Goal: Find specific page/section: Find specific page/section

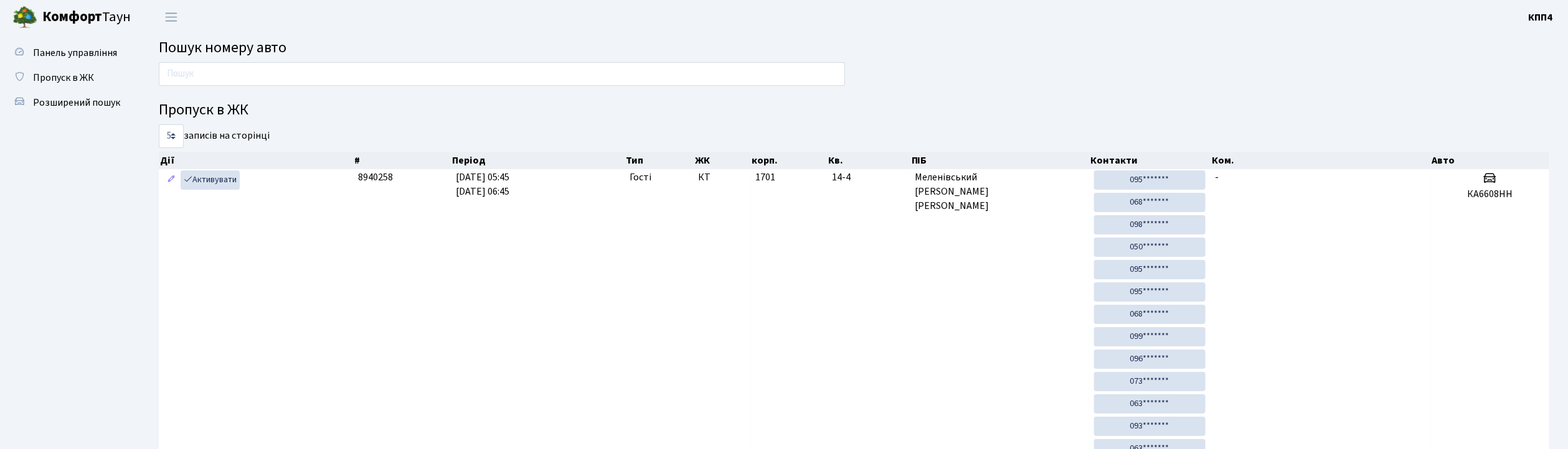
click at [183, 58] on span "Пошук номеру авто" at bounding box center [222, 48] width 127 height 22
click at [199, 65] on input "text" at bounding box center [501, 74] width 686 height 23
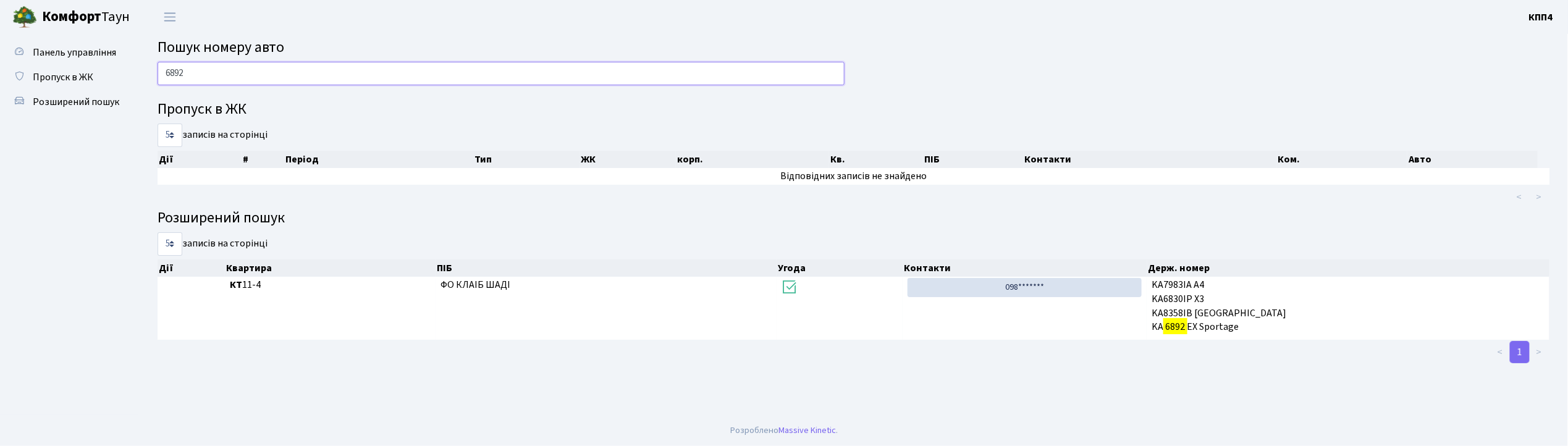
type input "6892"
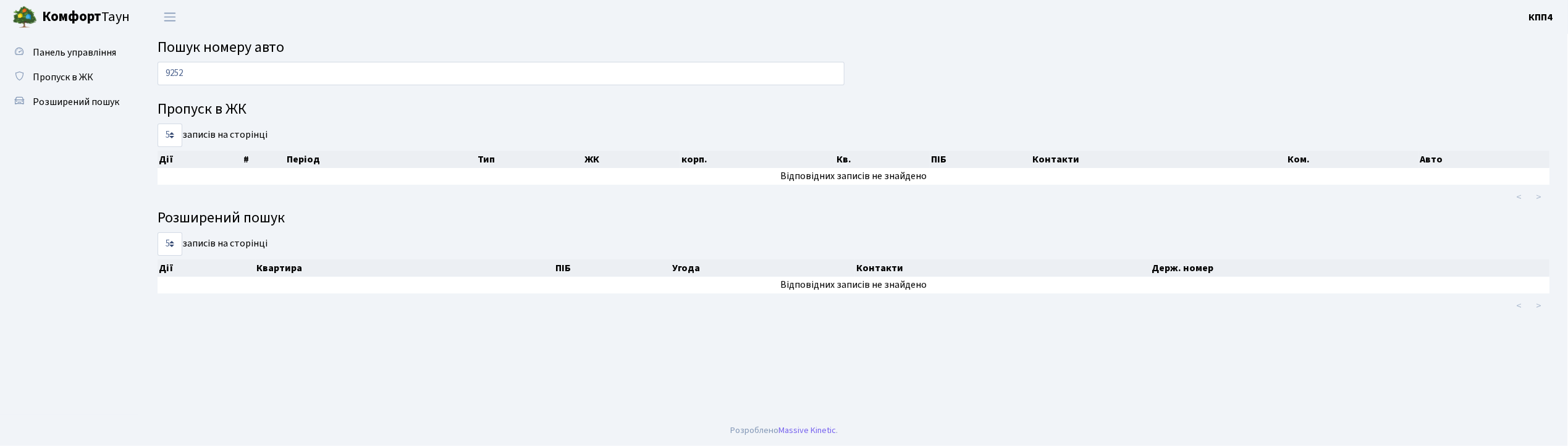
click at [107, 40] on link "Панель управління" at bounding box center [68, 52] width 123 height 25
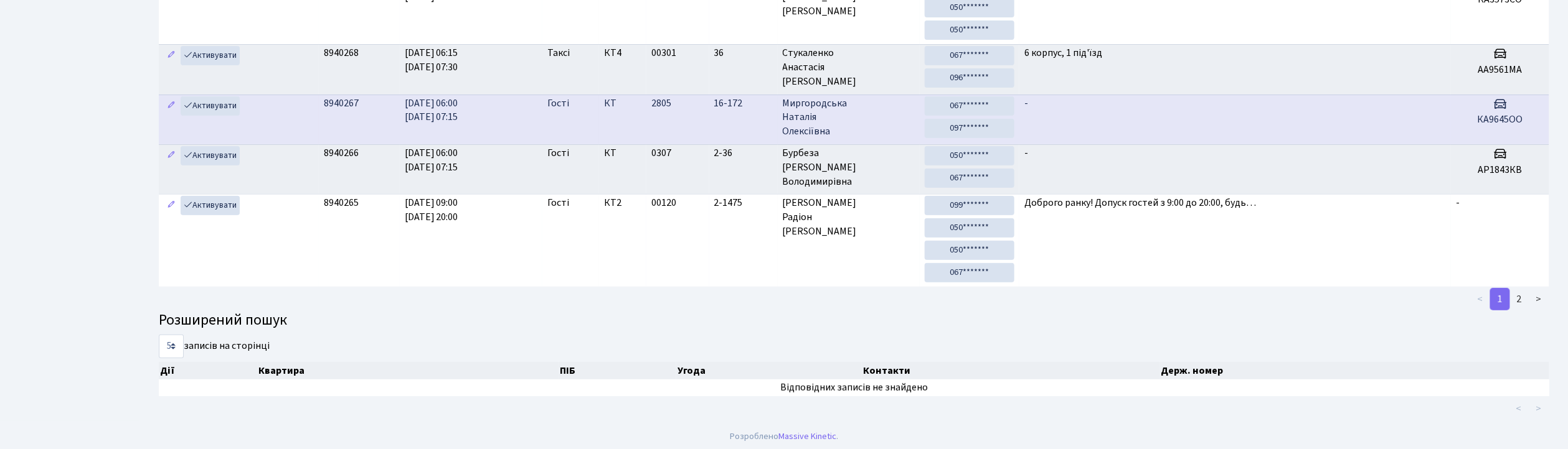
scroll to position [202, 0]
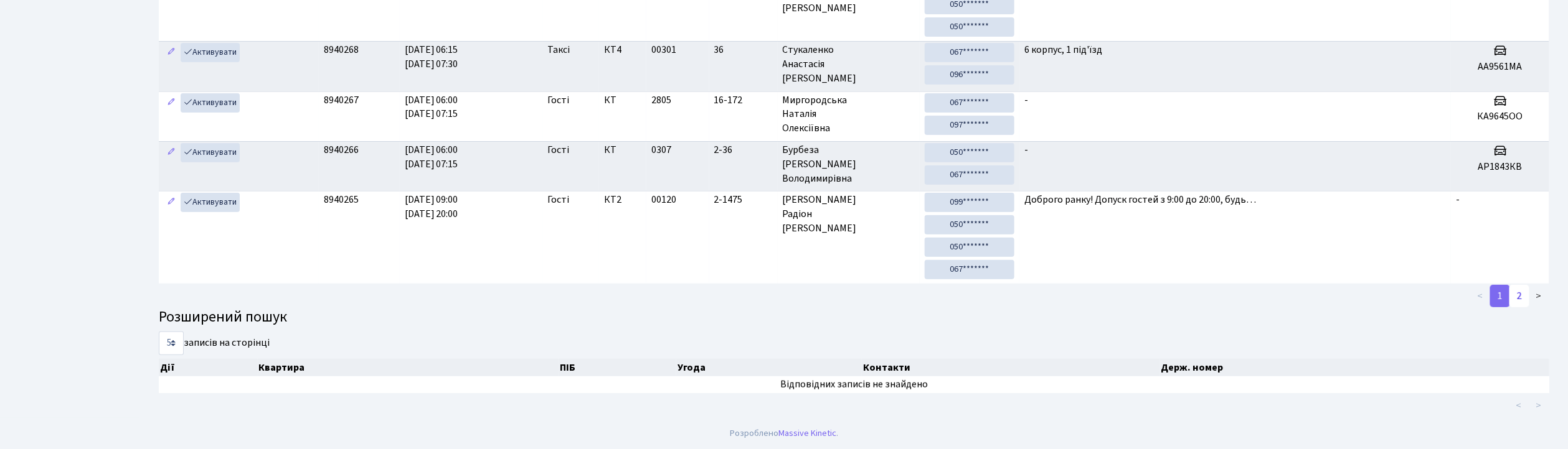
click at [1524, 297] on link "2" at bounding box center [1519, 296] width 20 height 23
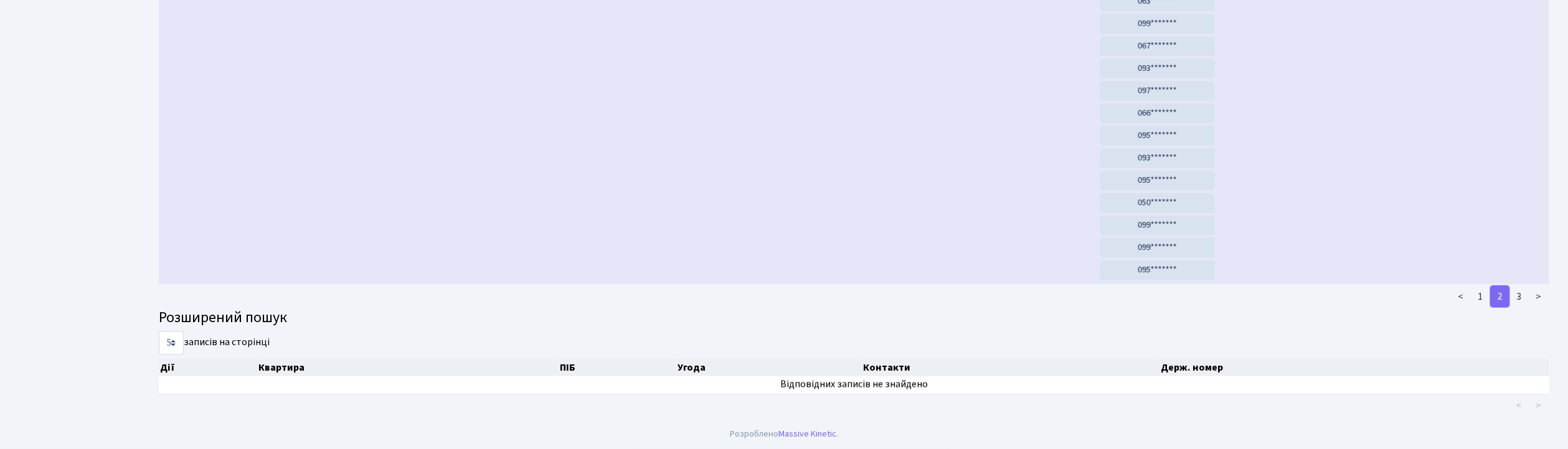
scroll to position [658, 0]
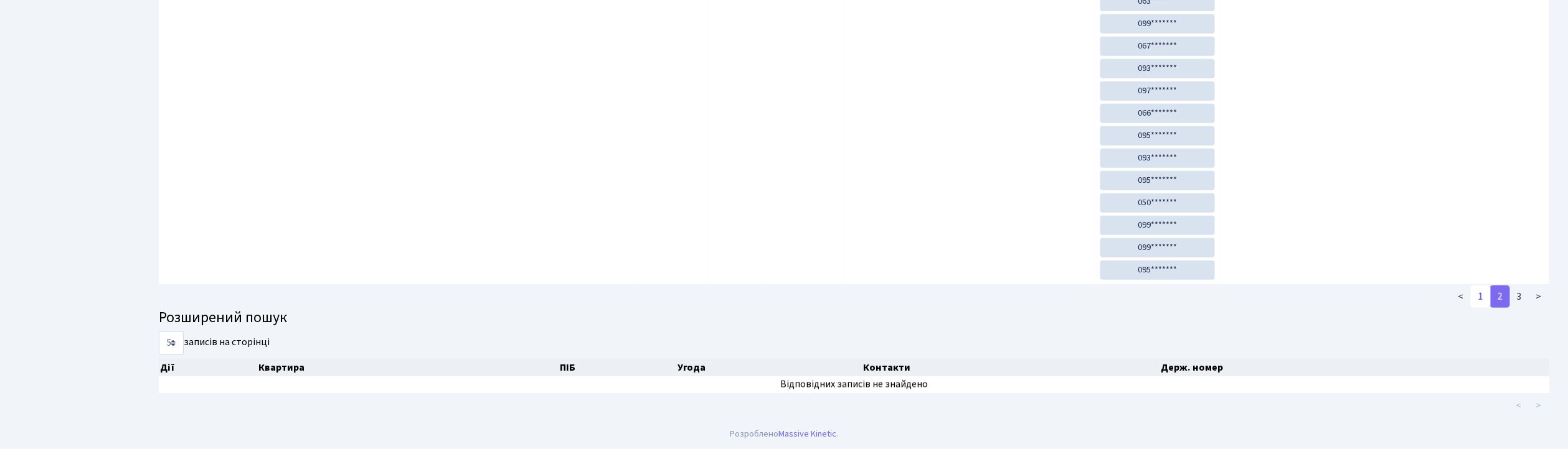
click at [1473, 305] on link "1" at bounding box center [1481, 297] width 20 height 23
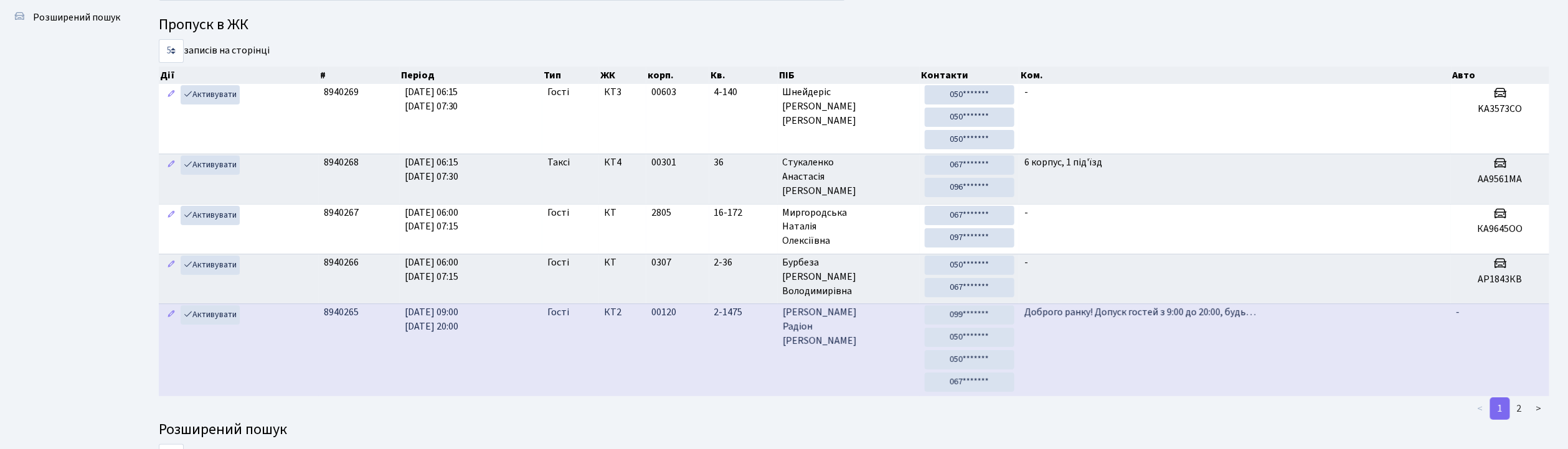
scroll to position [202, 0]
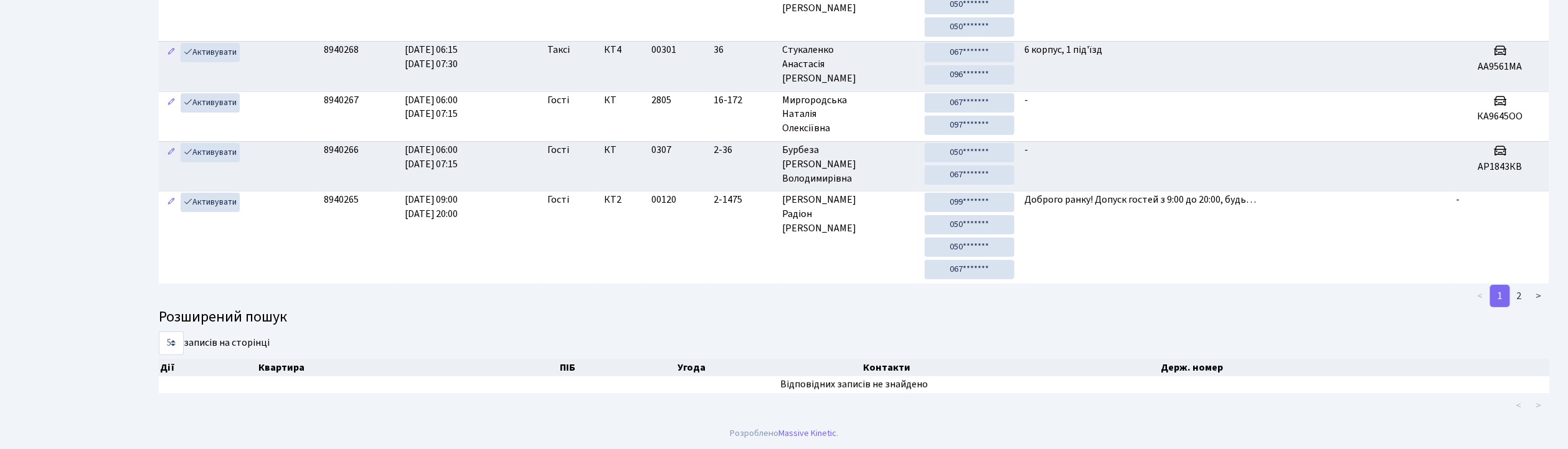
click at [1493, 294] on link "1" at bounding box center [1500, 296] width 20 height 23
click at [1494, 300] on link "1" at bounding box center [1500, 296] width 20 height 23
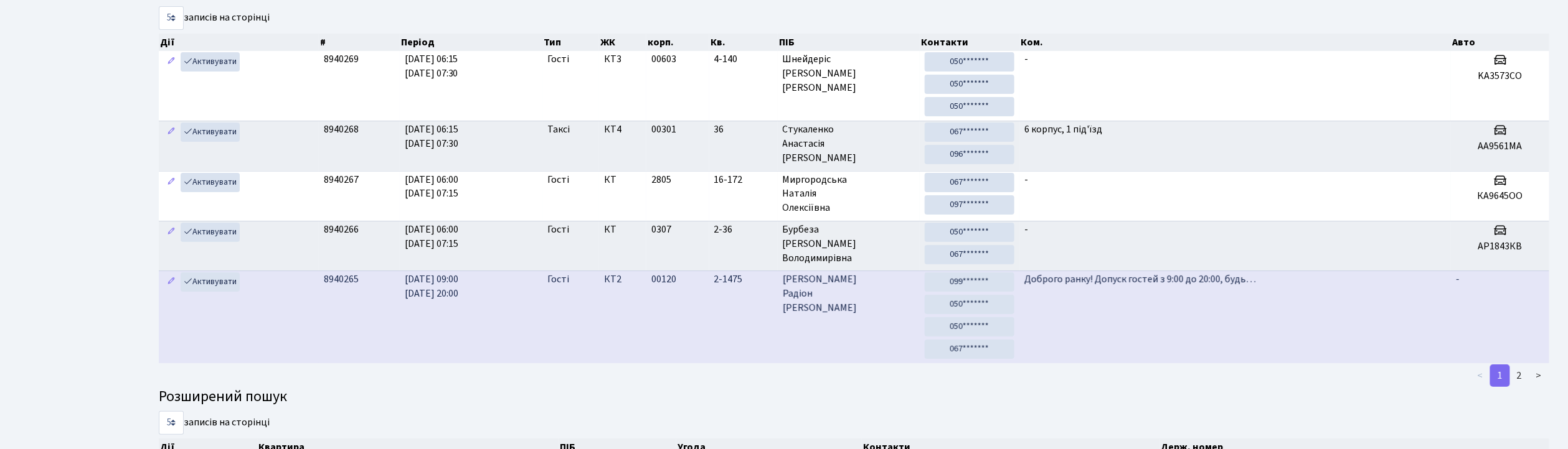
scroll to position [0, 0]
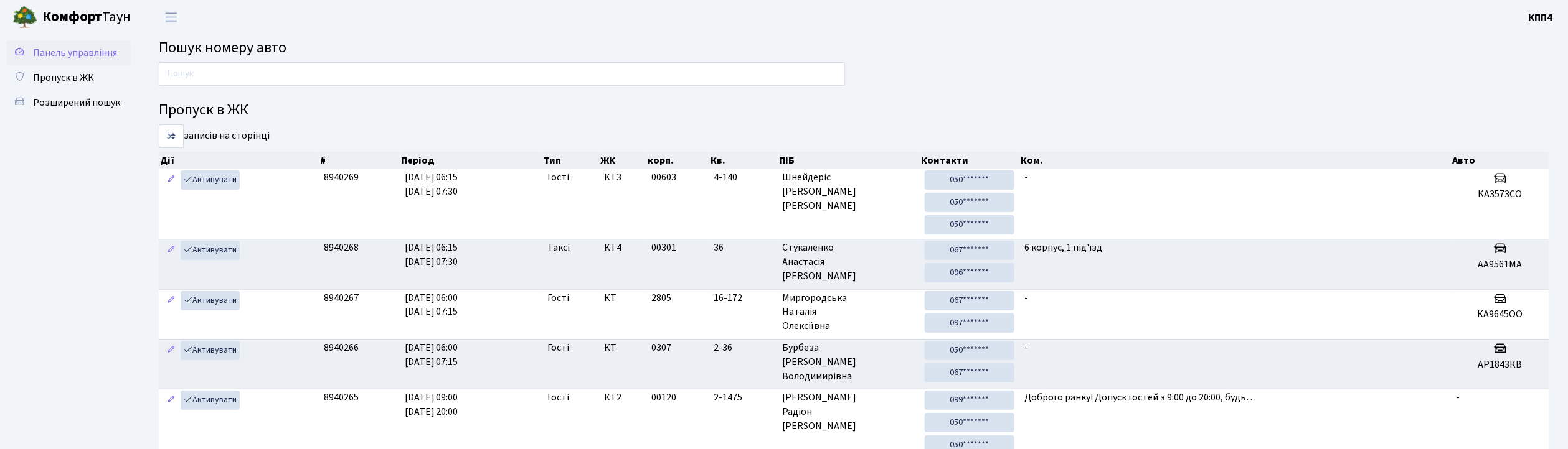
click at [90, 53] on span "Панель управління" at bounding box center [75, 53] width 84 height 13
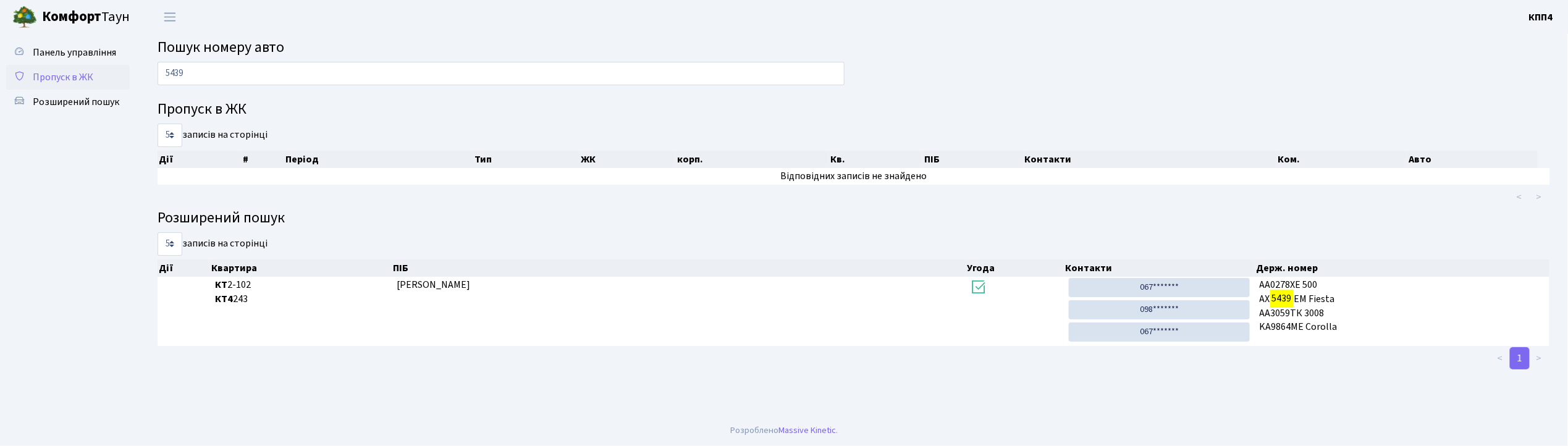
click at [80, 84] on link "Пропуск в ЖК" at bounding box center [68, 77] width 123 height 25
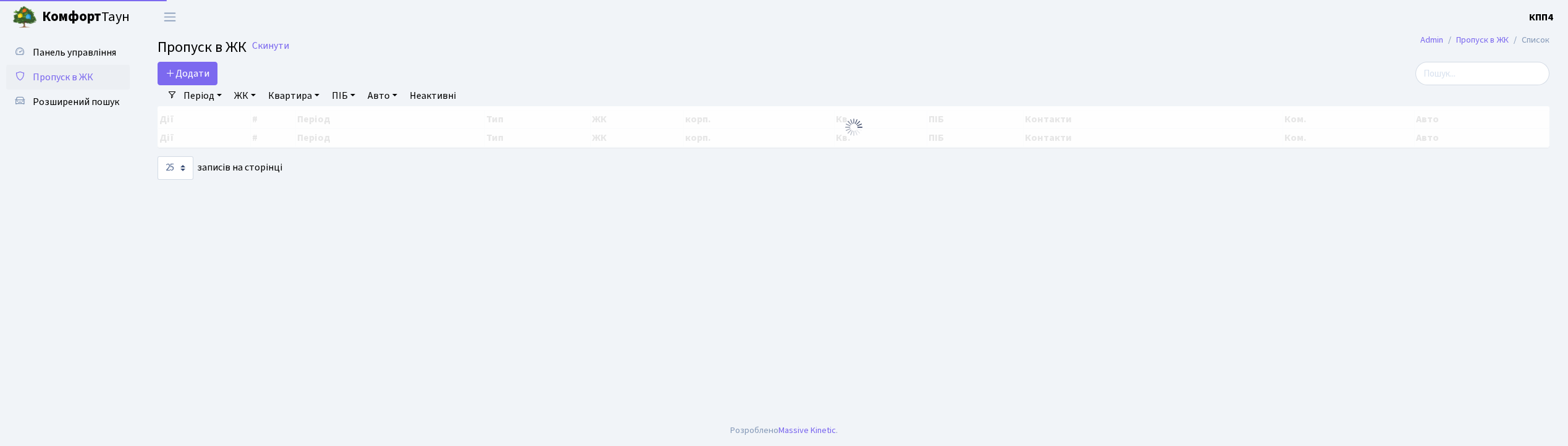
select select "25"
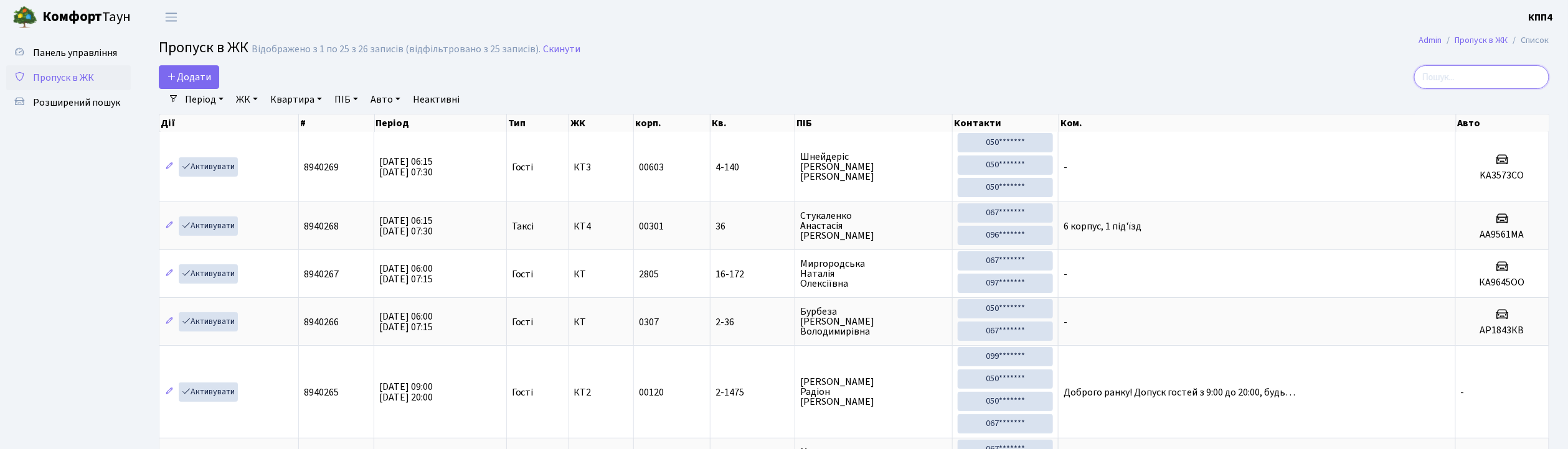
click at [1481, 73] on input "search" at bounding box center [1481, 77] width 135 height 23
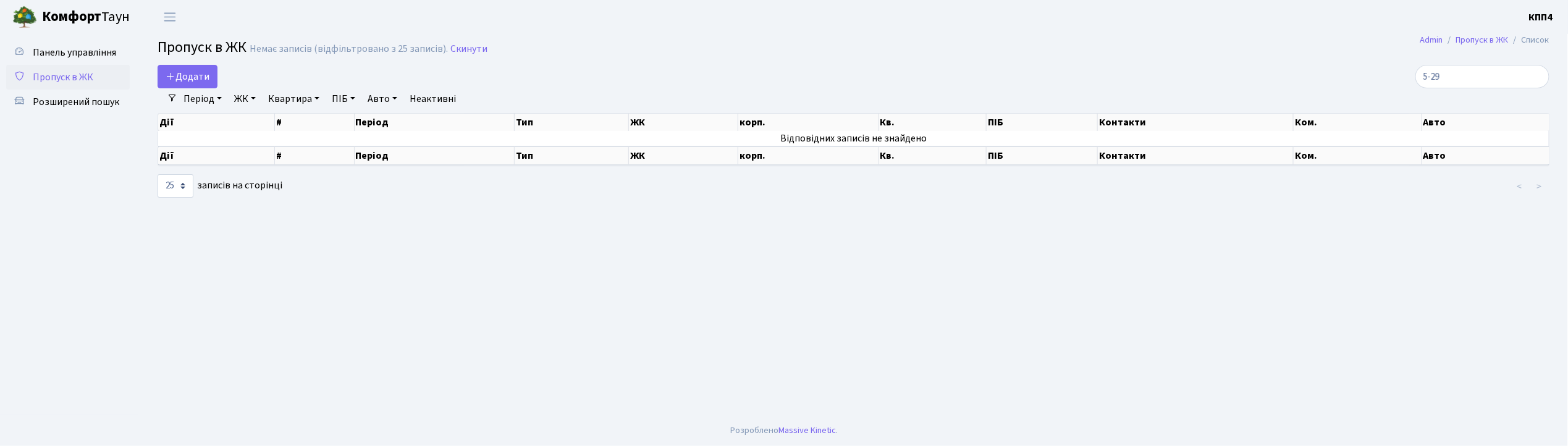
click at [1478, 94] on div "Період 02.09.2025 - 02.09.2025 ЖК - КТ, вул. Регенераторна, 4 КТ2, просп. Собор…" at bounding box center [858, 99] width 1363 height 21
click at [1477, 85] on input "5-29" at bounding box center [1483, 76] width 134 height 23
type input "8939320"
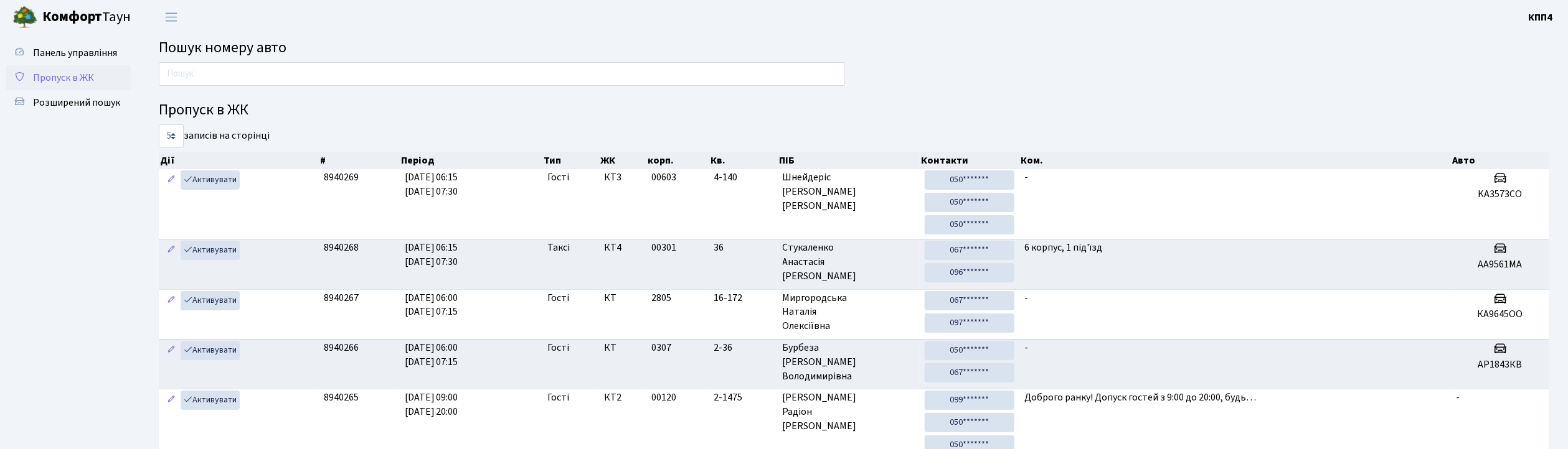
click at [110, 65] on link "Пропуск в ЖК" at bounding box center [68, 77] width 124 height 25
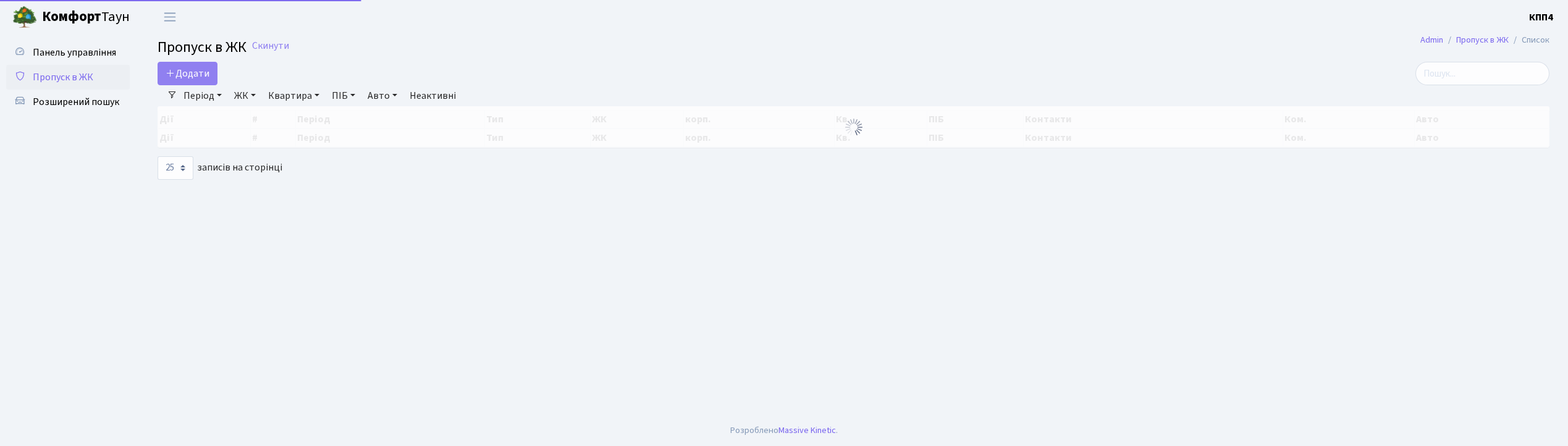
select select "25"
click at [102, 62] on link "Панель управління" at bounding box center [68, 52] width 123 height 25
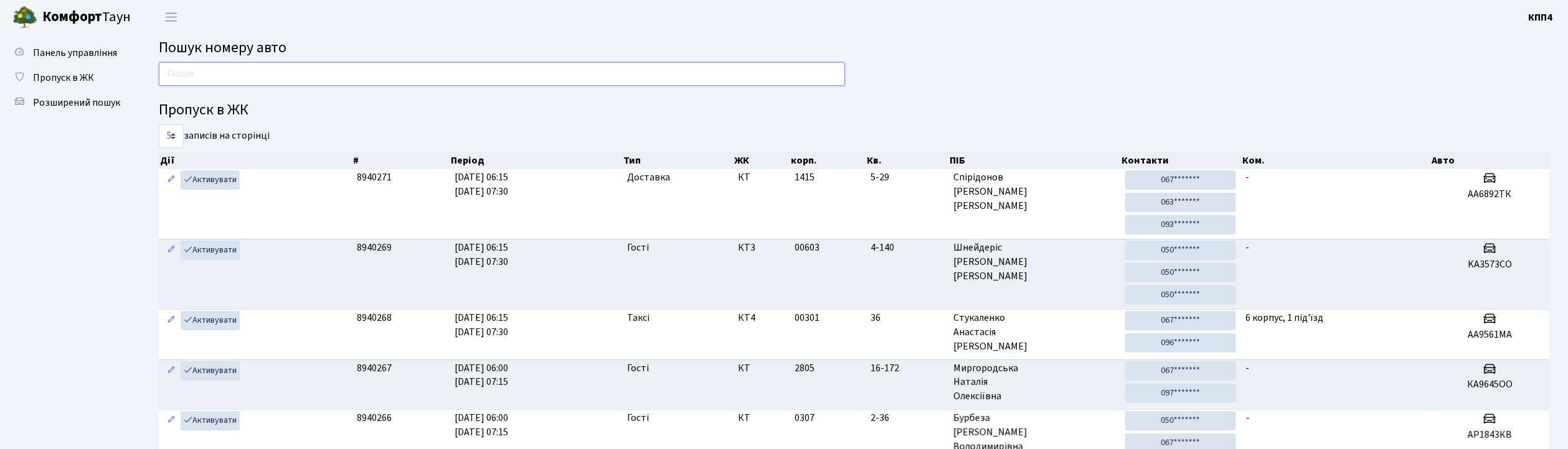
click at [370, 75] on input "text" at bounding box center [501, 74] width 686 height 23
type input "4177"
